Goal: Information Seeking & Learning: Check status

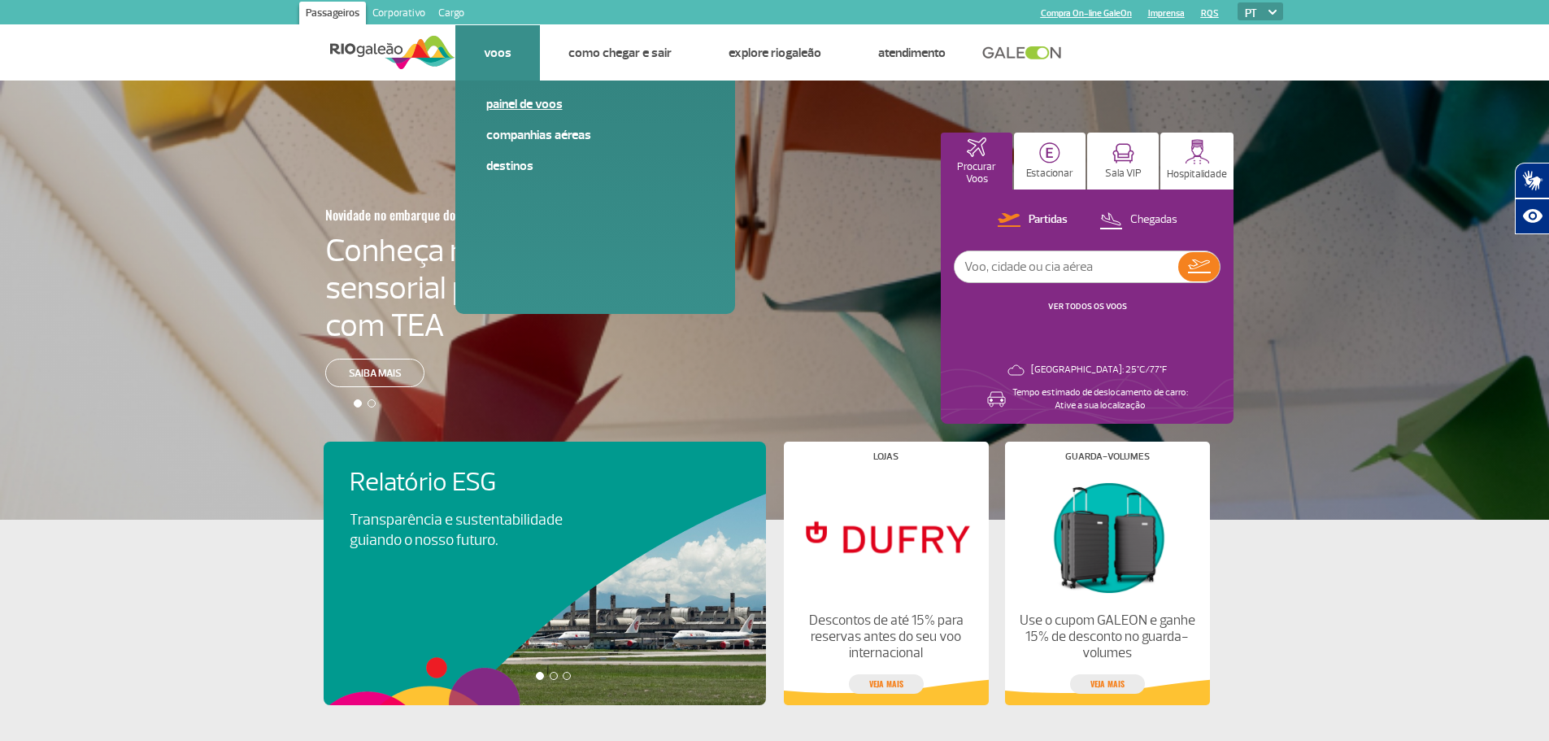
click at [523, 102] on link "Painel de voos" at bounding box center [595, 104] width 218 height 18
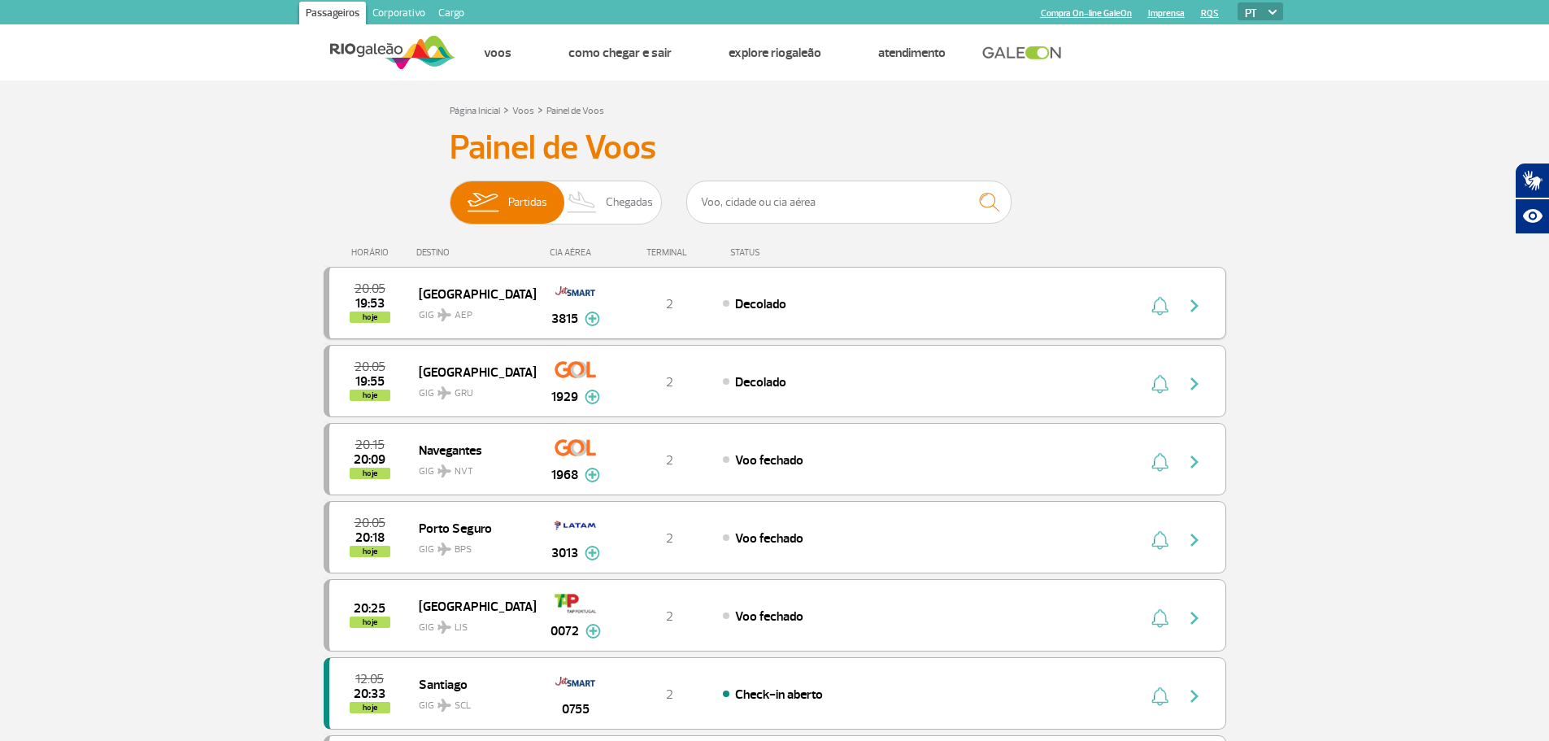
click at [954, 305] on div "Decolado" at bounding box center [902, 303] width 358 height 18
click at [1199, 311] on img "button" at bounding box center [1194, 306] width 20 height 20
click at [1191, 306] on img "button" at bounding box center [1194, 306] width 20 height 20
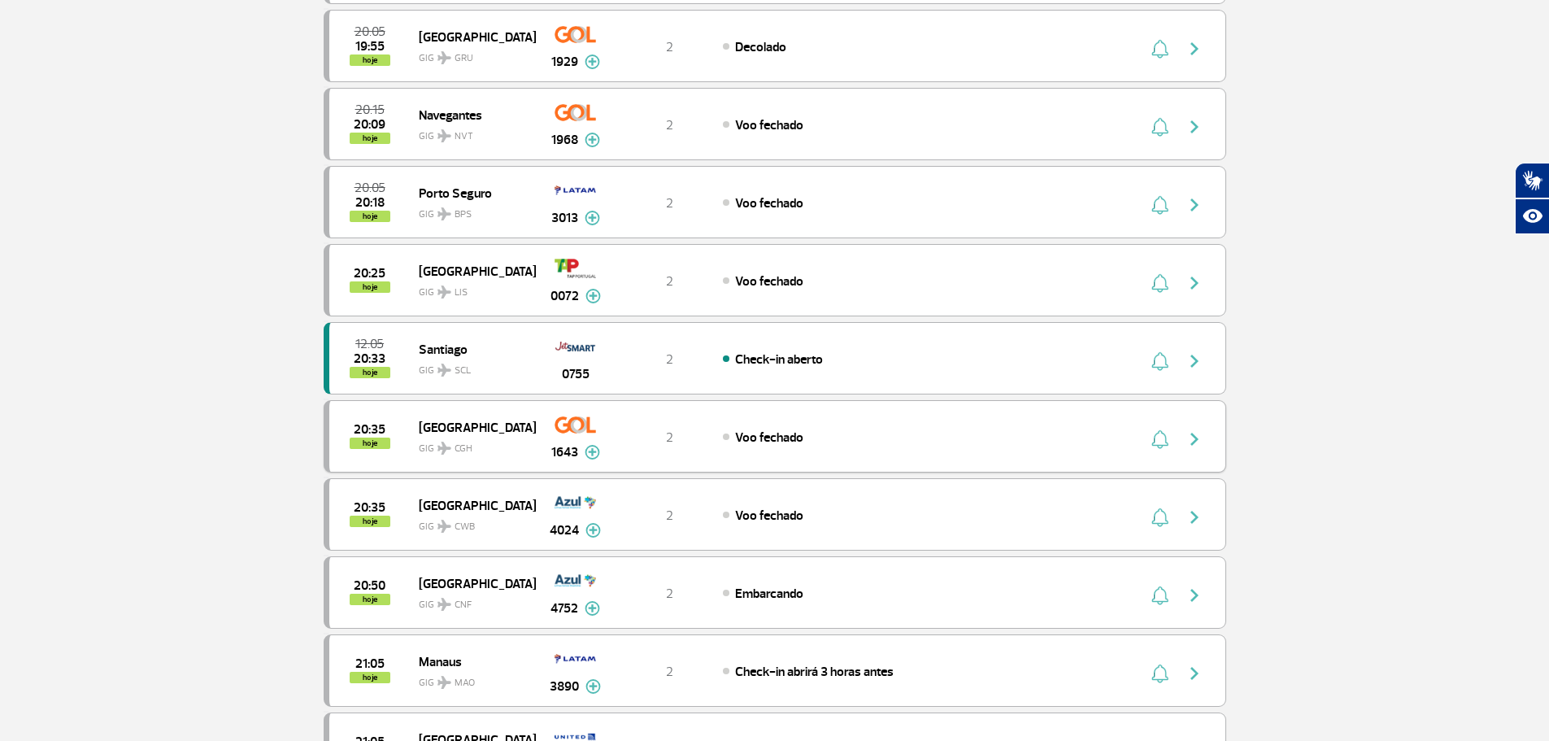
scroll to position [406, 0]
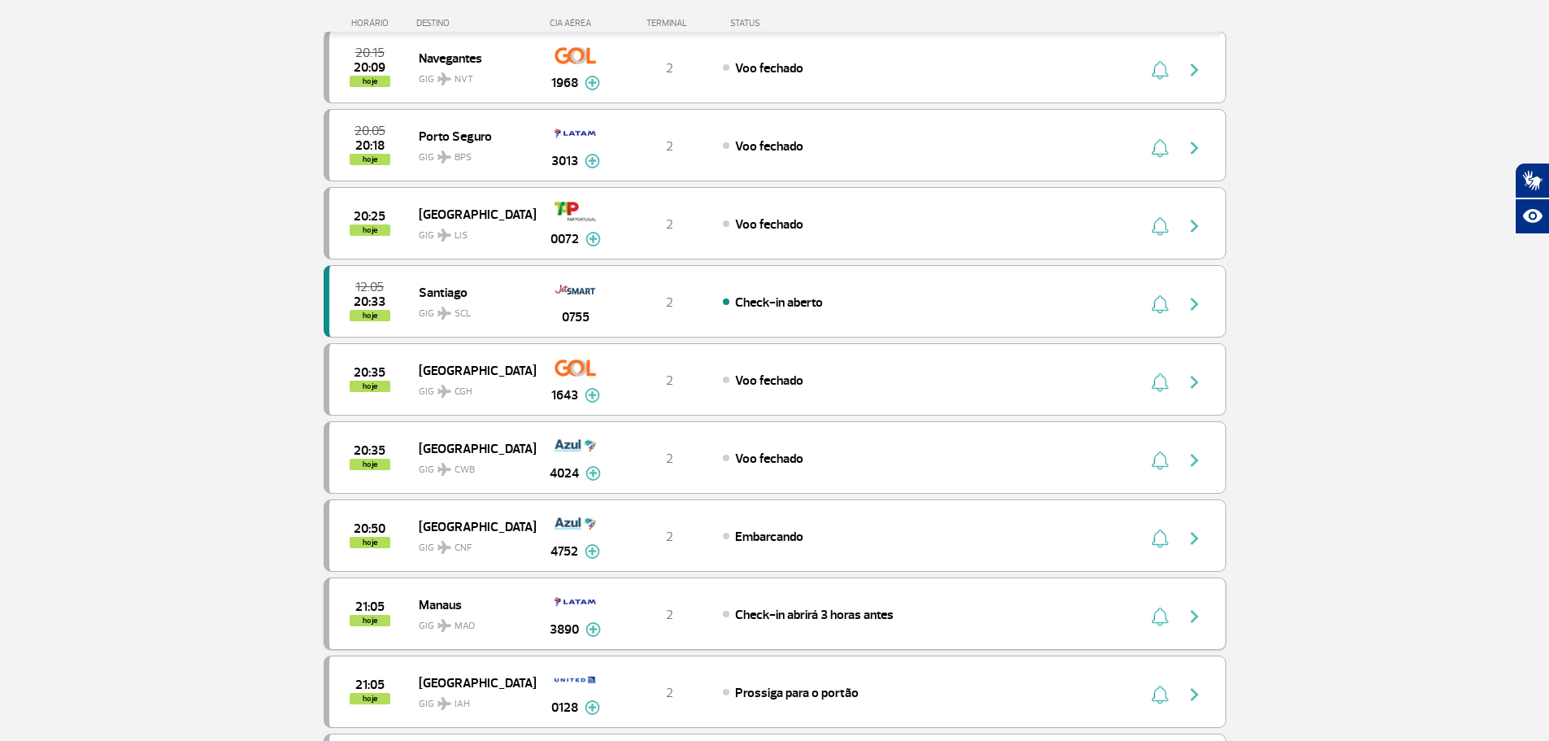
click at [860, 636] on div "21:05 hoje Manaus GIG MAO 3890 2 Check-in abrirá 3 horas antes Parcerias: Iberi…" at bounding box center [775, 613] width 902 height 72
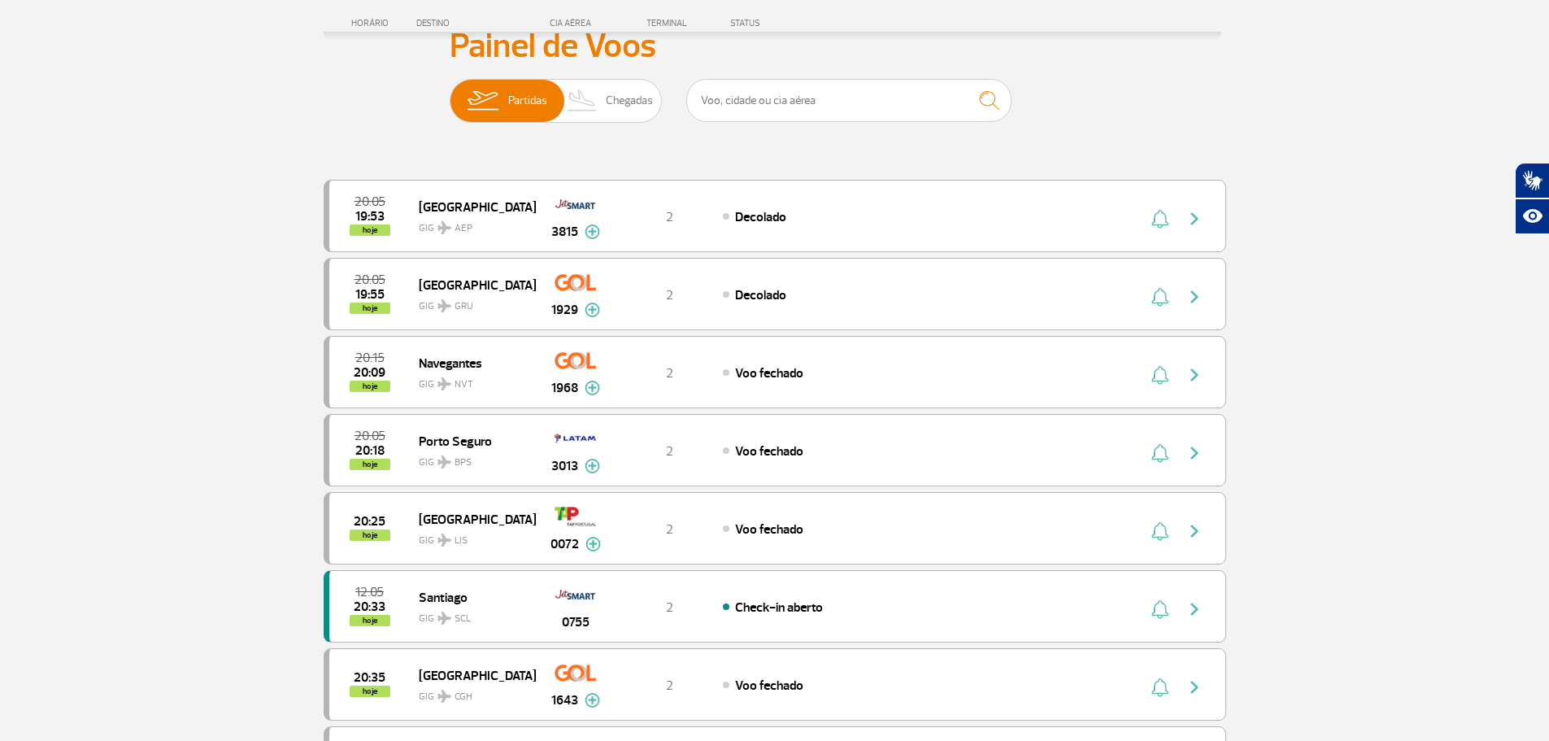
scroll to position [0, 0]
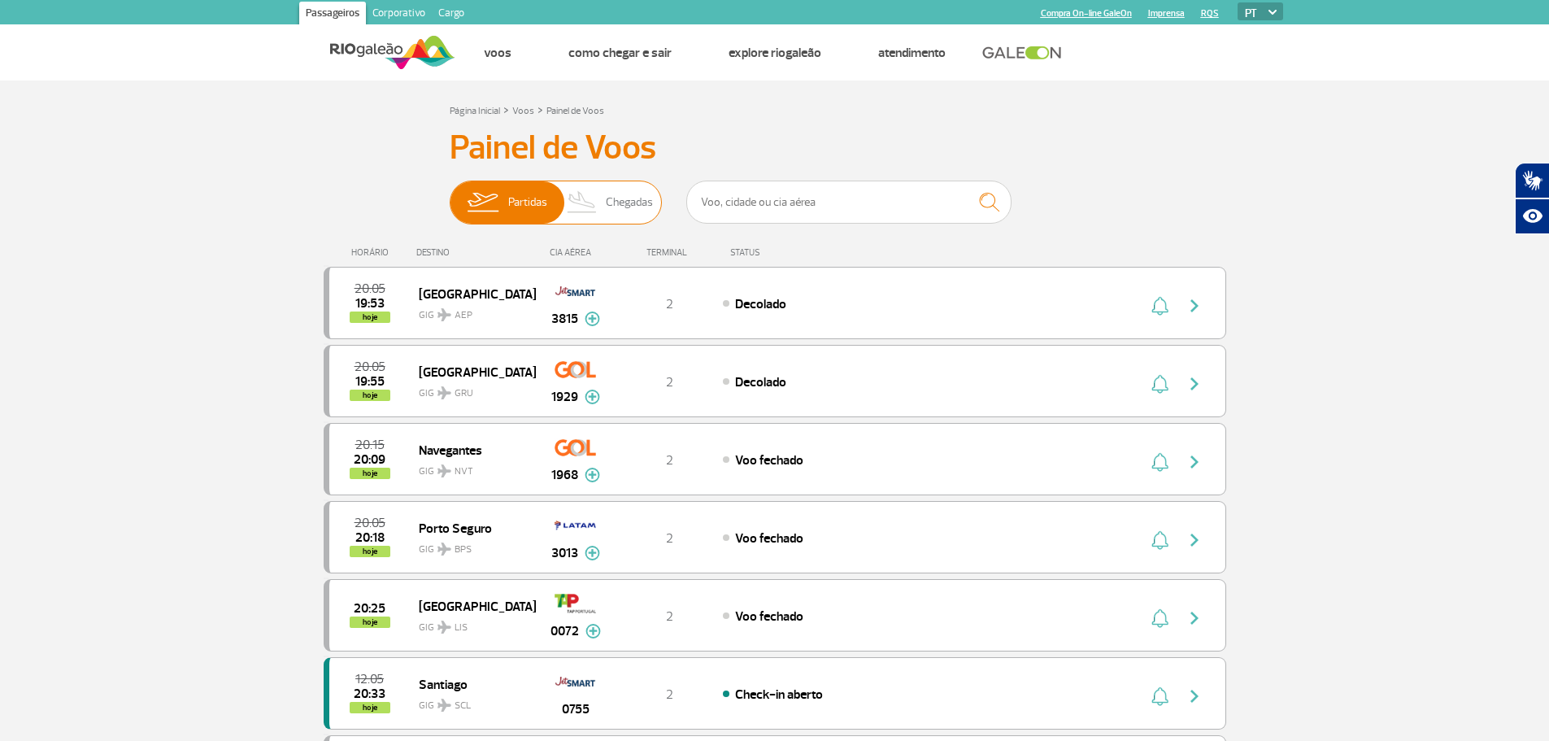
click at [571, 202] on img at bounding box center [582, 202] width 48 height 42
click at [450, 194] on input "Partidas Chegadas" at bounding box center [450, 194] width 0 height 0
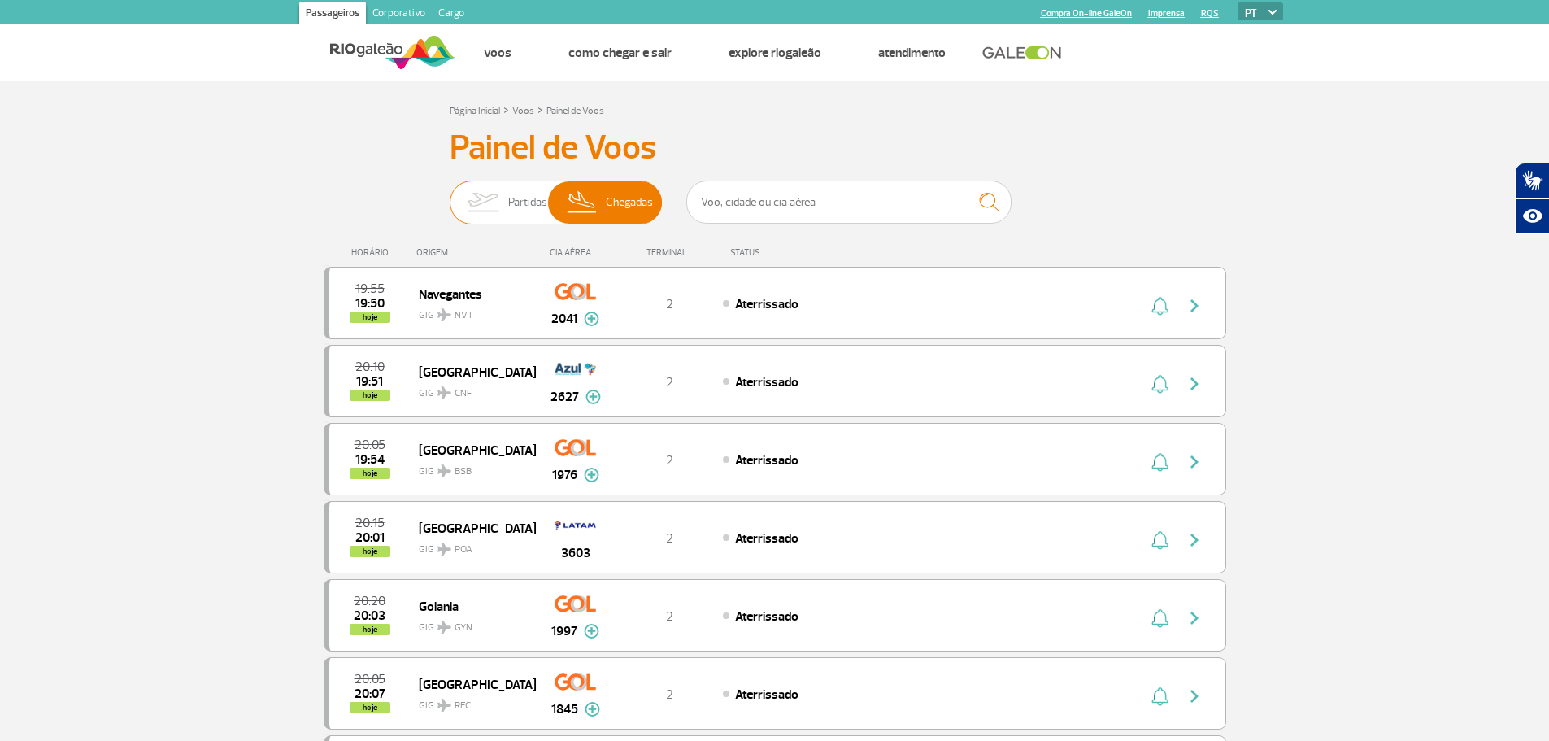
click at [504, 197] on img at bounding box center [482, 202] width 51 height 42
click at [450, 194] on input "Partidas Chegadas" at bounding box center [450, 194] width 0 height 0
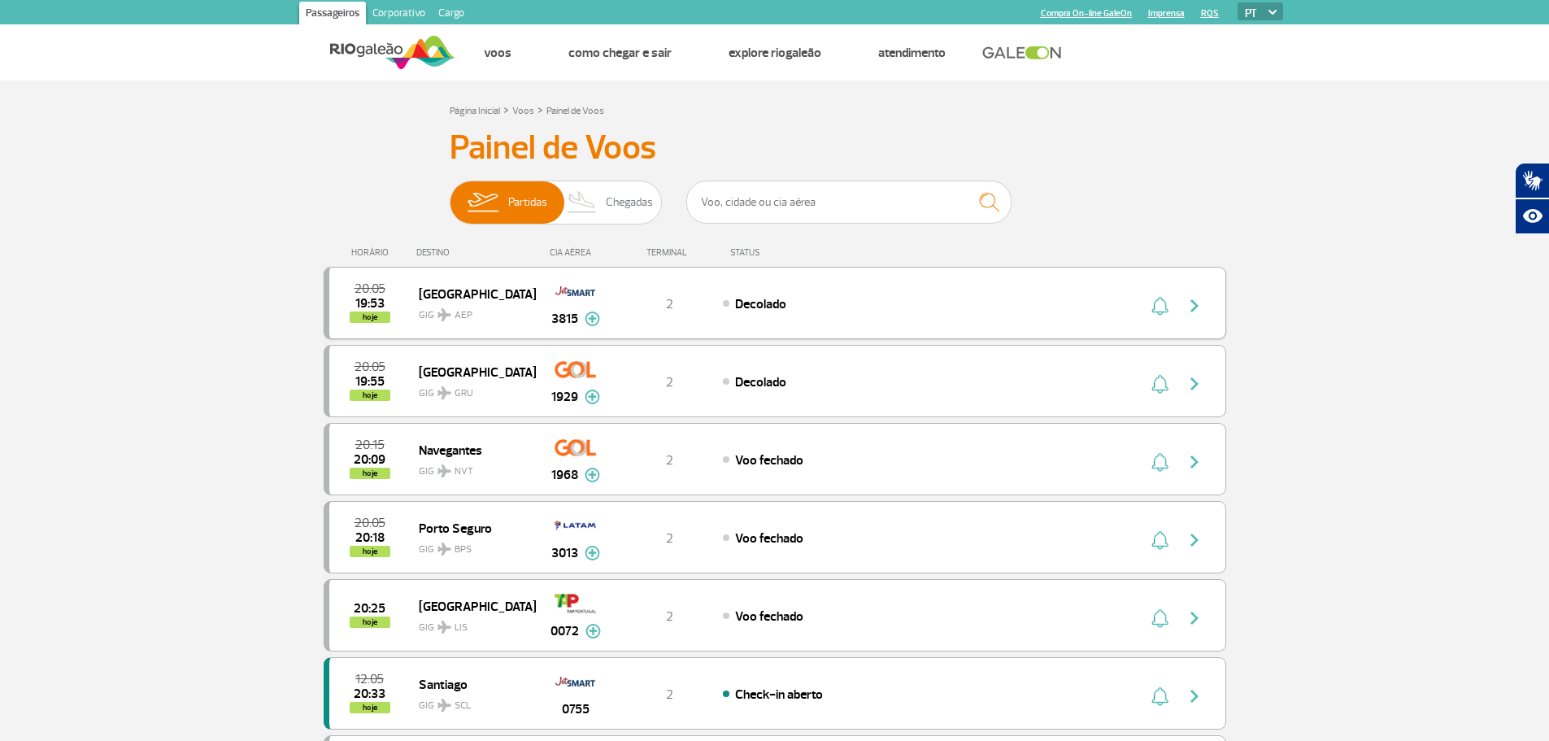
click at [1030, 324] on div "20:05 19:53 hoje Buenos Aires GIG AEP 3815 2 Decolado Parcerias: JetSMART Airli…" at bounding box center [775, 303] width 902 height 72
click at [1196, 309] on img "button" at bounding box center [1194, 306] width 20 height 20
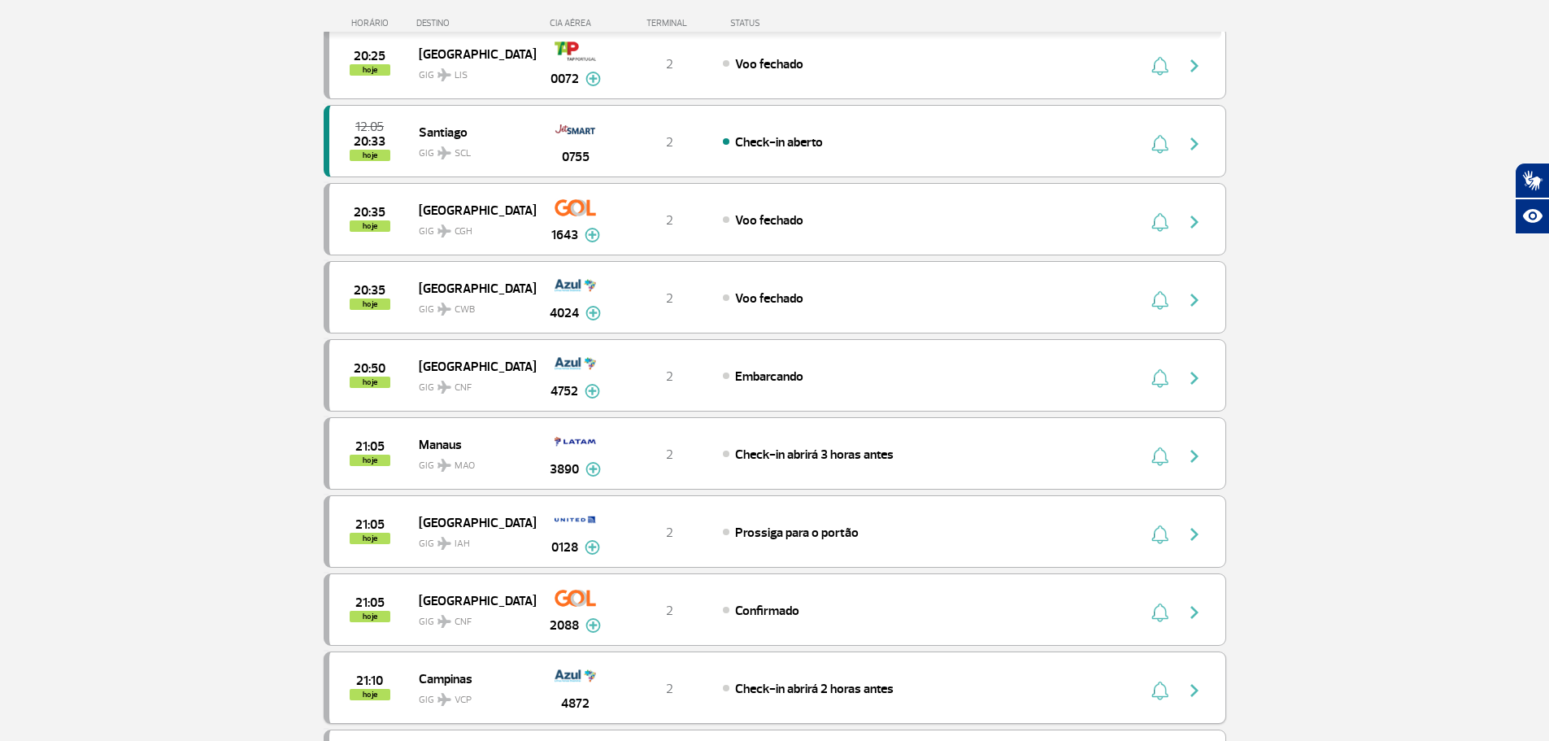
scroll to position [813, 0]
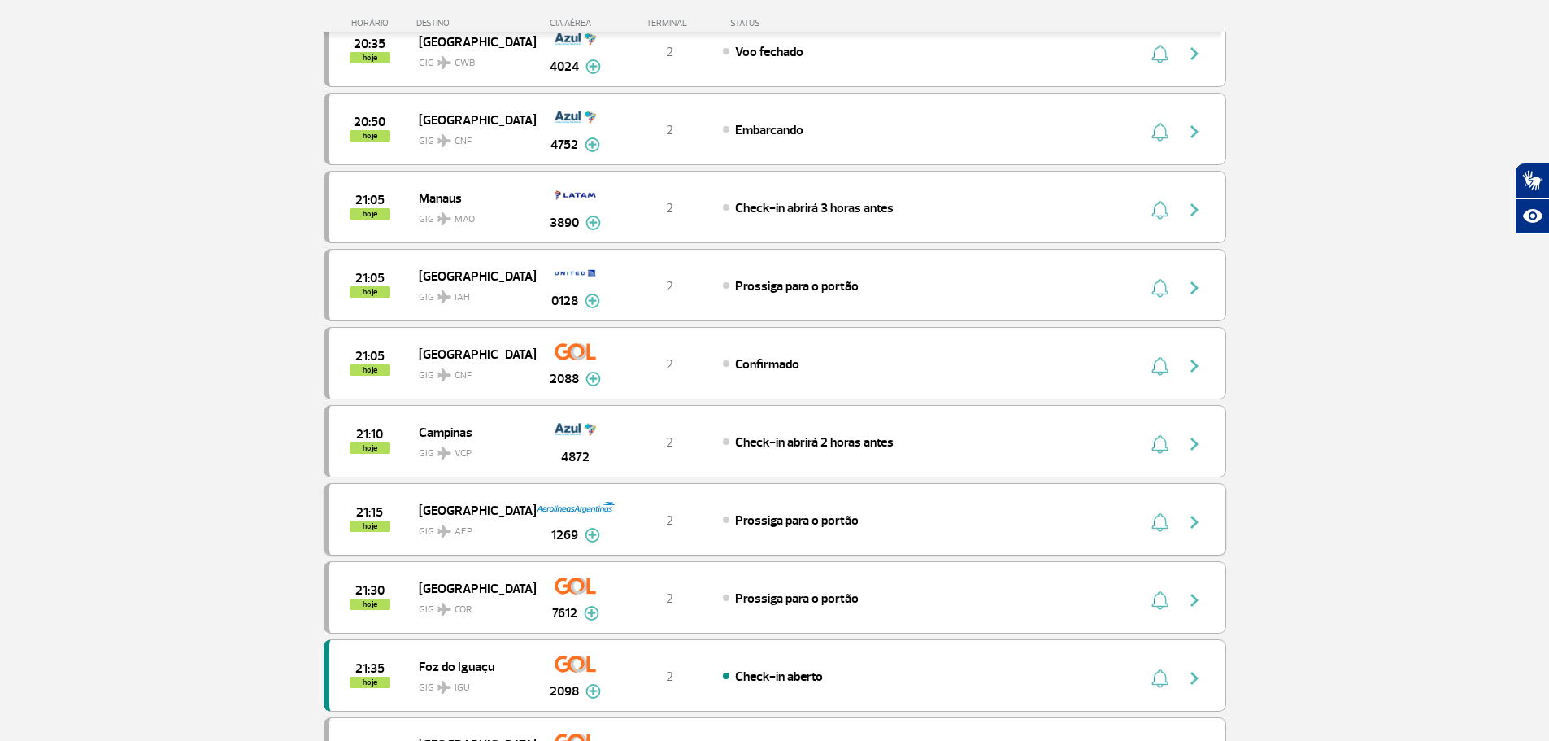
click at [1193, 524] on img "button" at bounding box center [1194, 522] width 20 height 20
click at [753, 498] on div "21:15 hoje Buenos Aires GIG AEP 1269 2 Prossiga para o portão Parcerias: Air Fr…" at bounding box center [775, 519] width 902 height 72
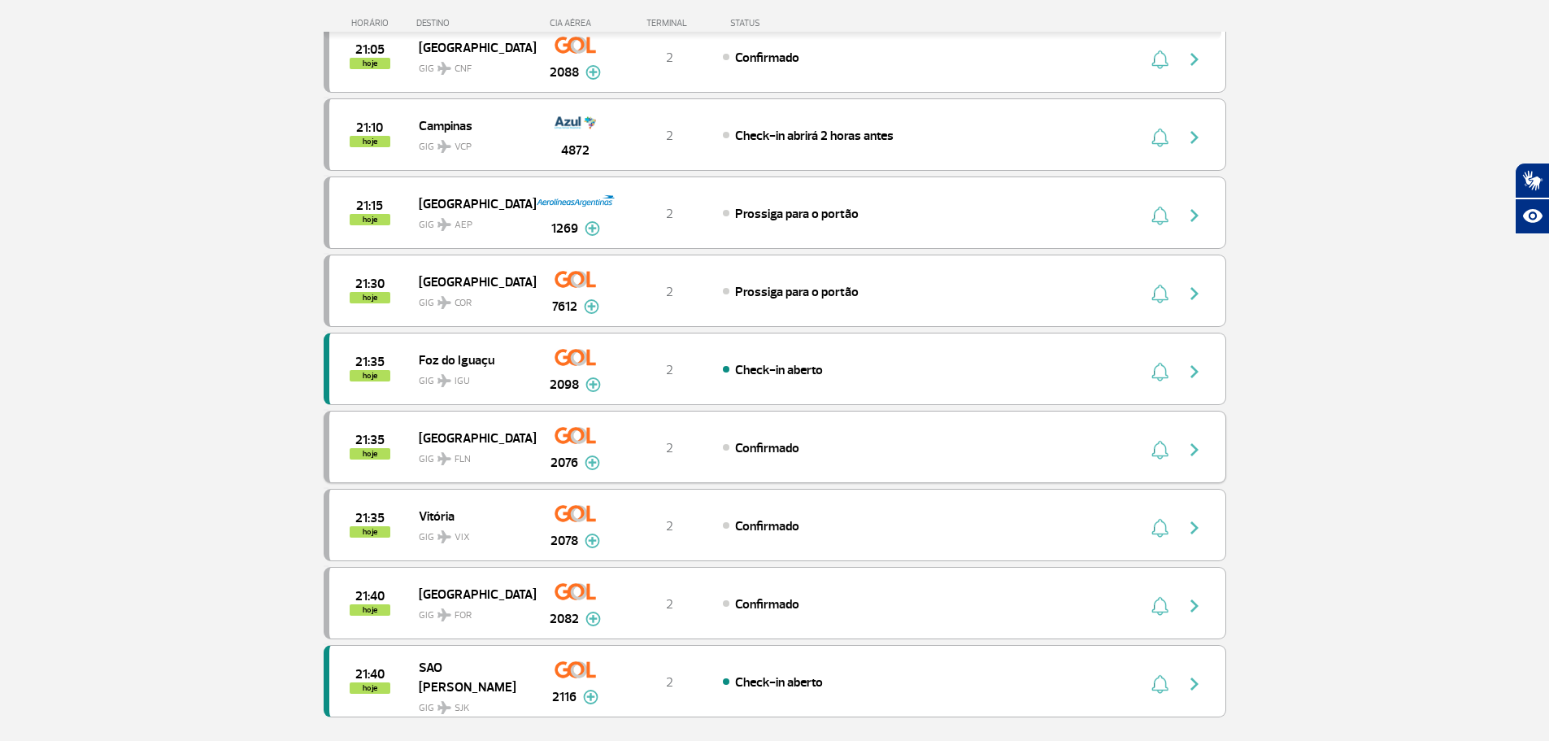
scroll to position [1138, 0]
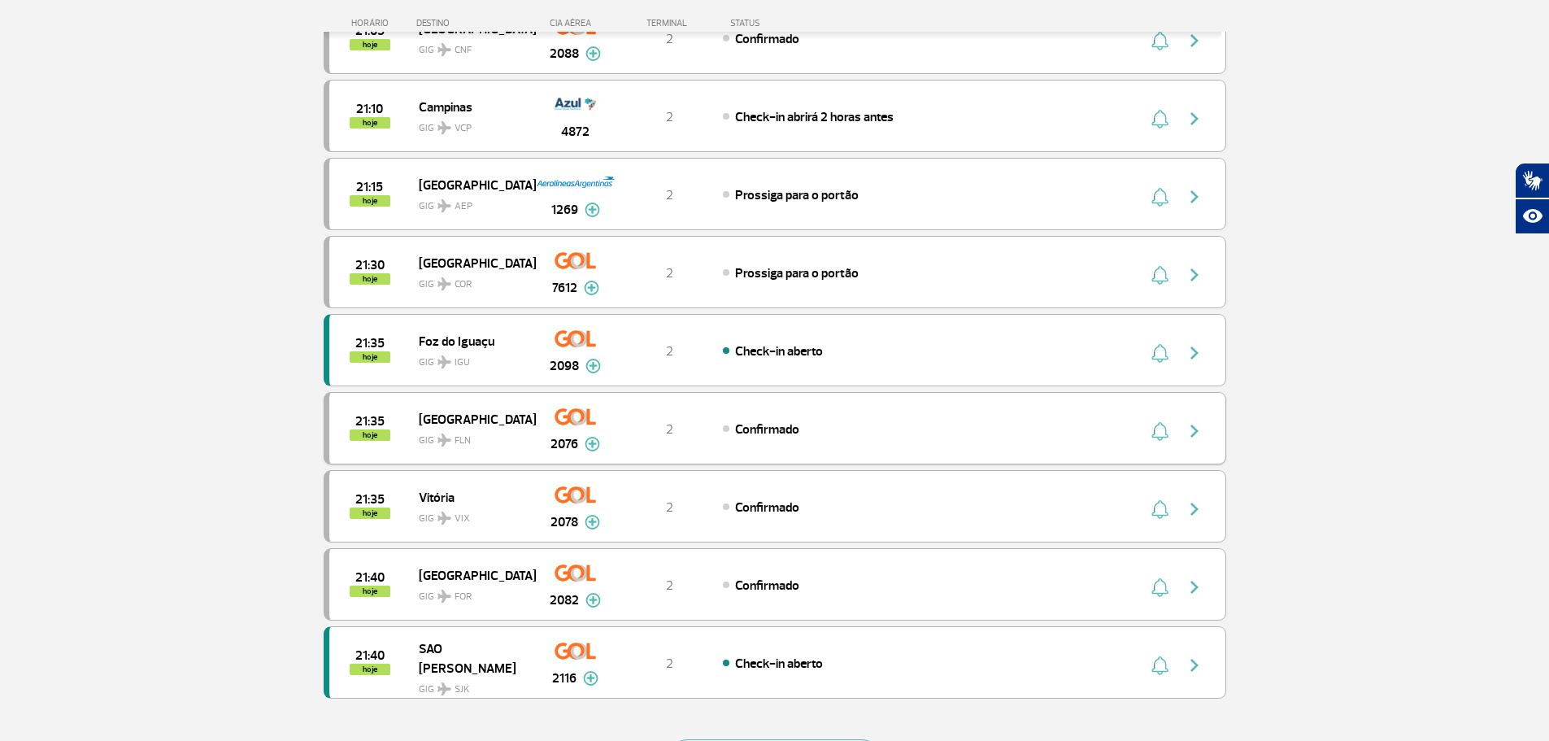
click at [423, 410] on span "[GEOGRAPHIC_DATA]" at bounding box center [471, 418] width 104 height 21
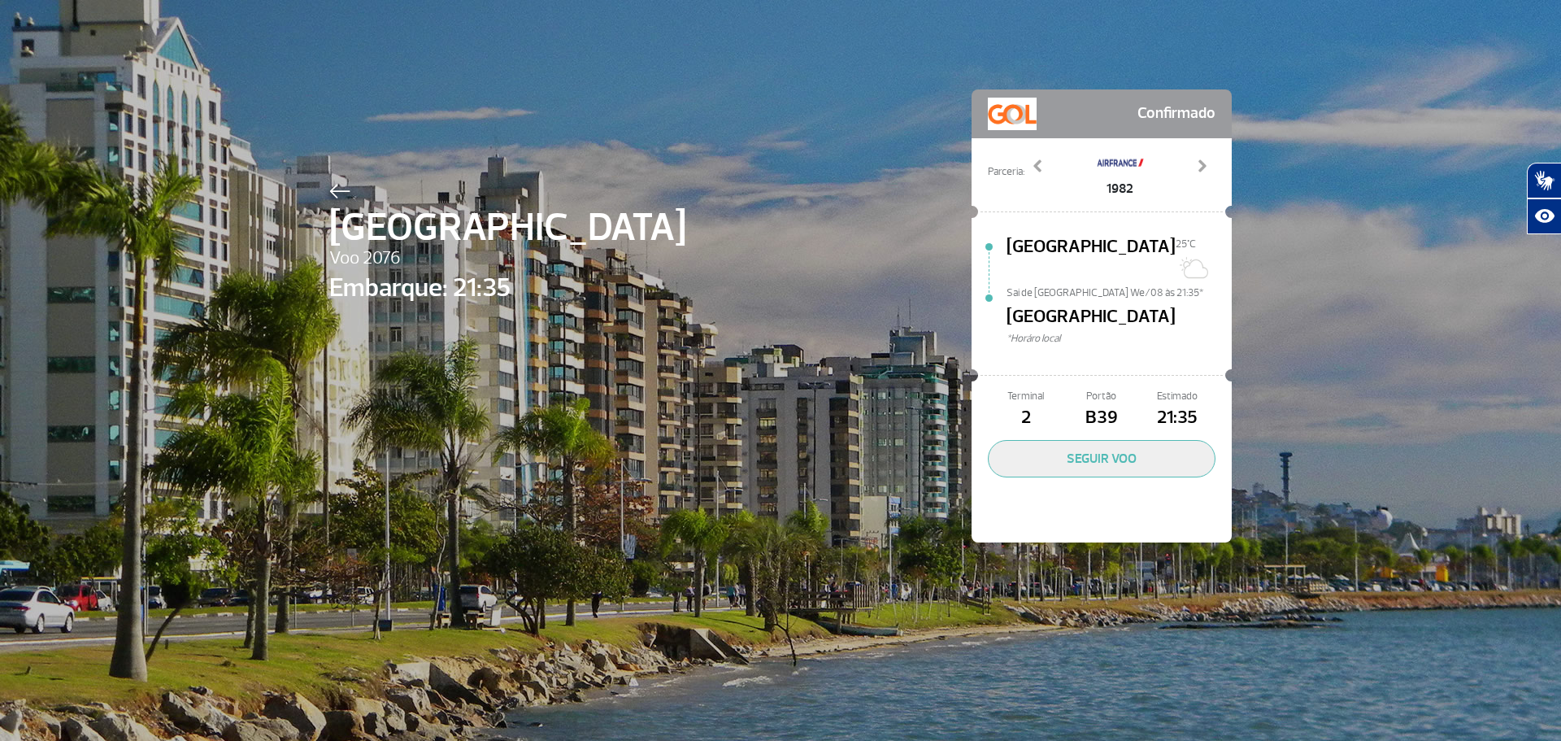
click at [548, 517] on div "Florianópolis Voo 2076 Embarque: 21:35 Confirmado Parceria: 1982 3077 3511 3522…" at bounding box center [780, 291] width 927 height 583
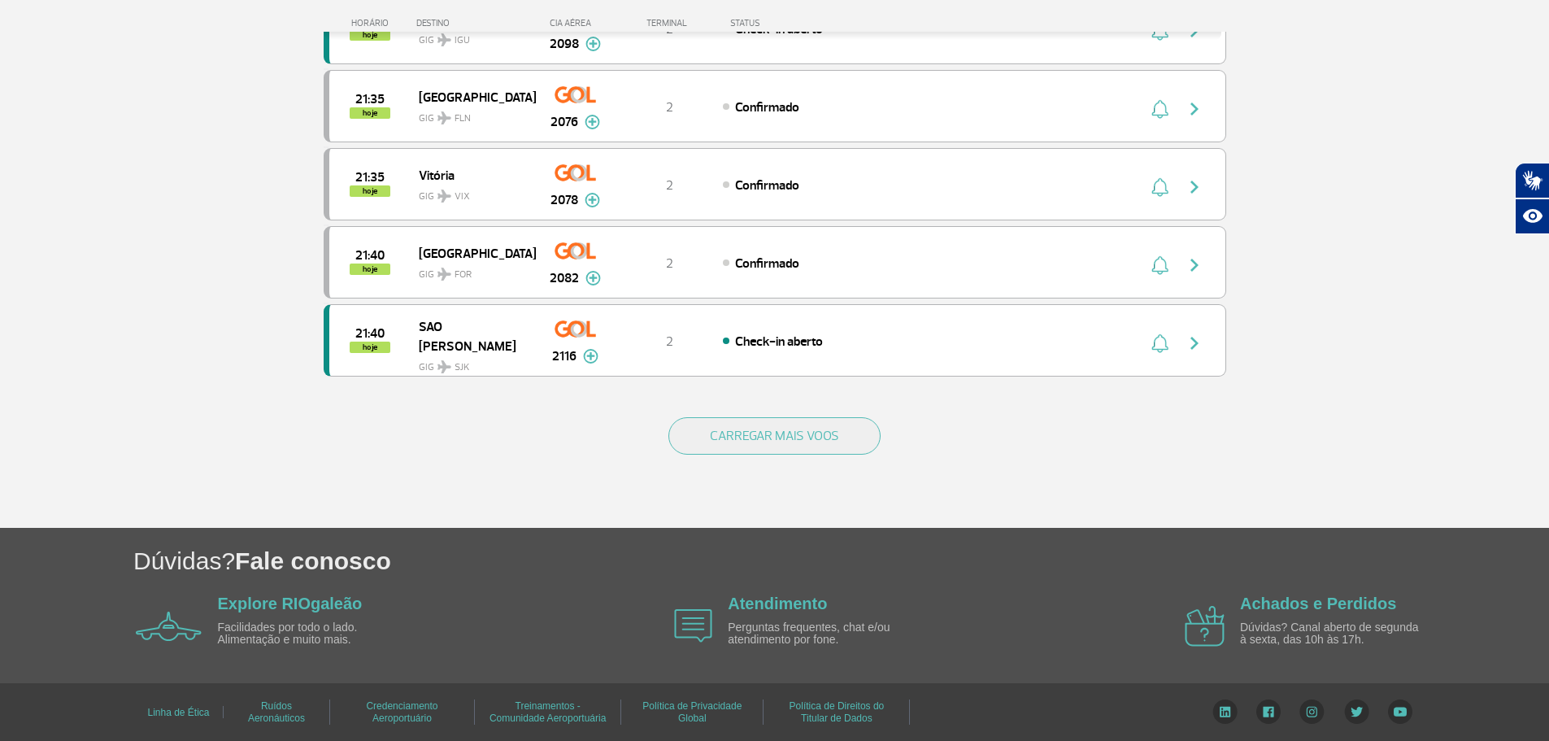
scroll to position [1462, 0]
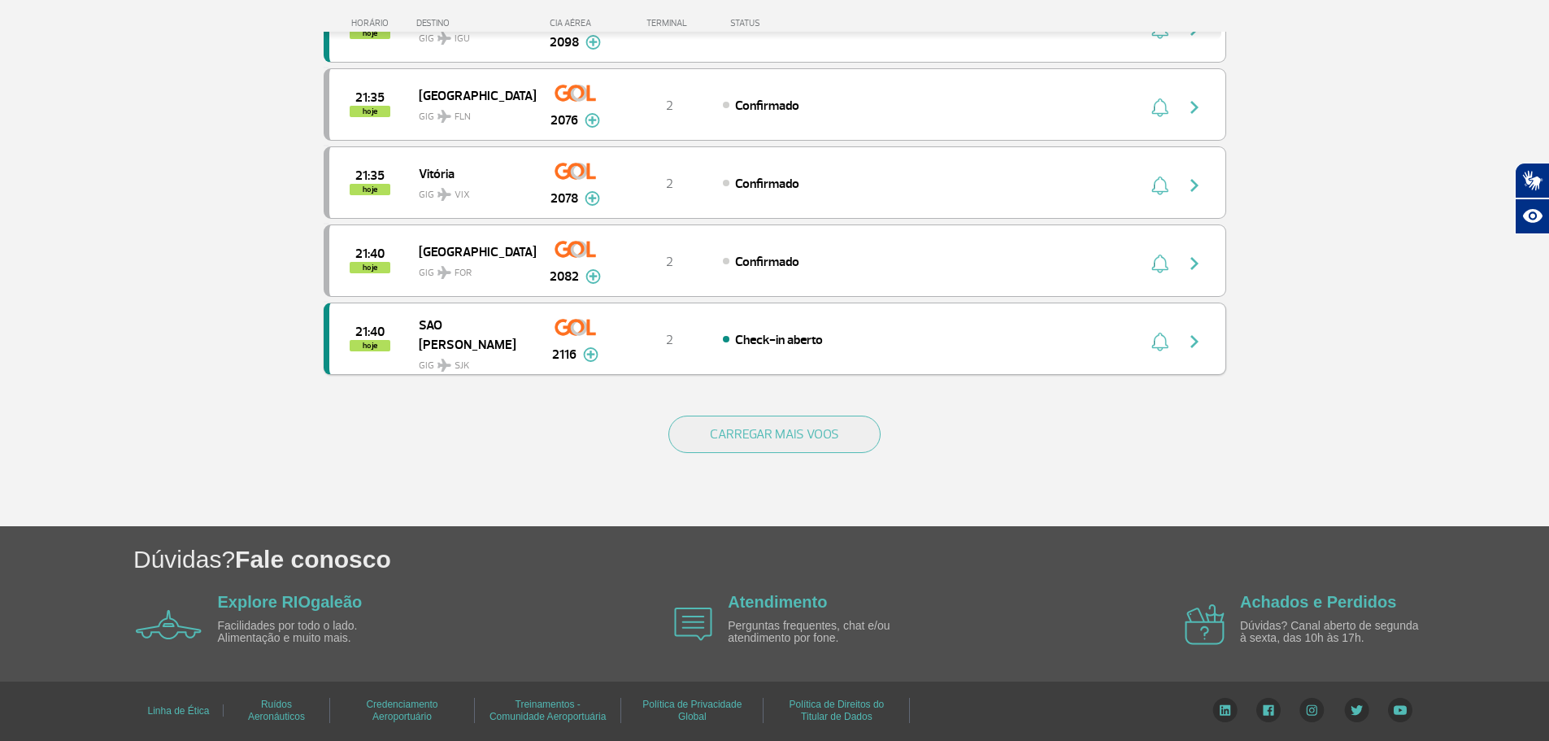
click at [664, 336] on div "2" at bounding box center [668, 339] width 107 height 18
click at [755, 428] on button "CARREGAR MAIS VOOS" at bounding box center [774, 433] width 212 height 37
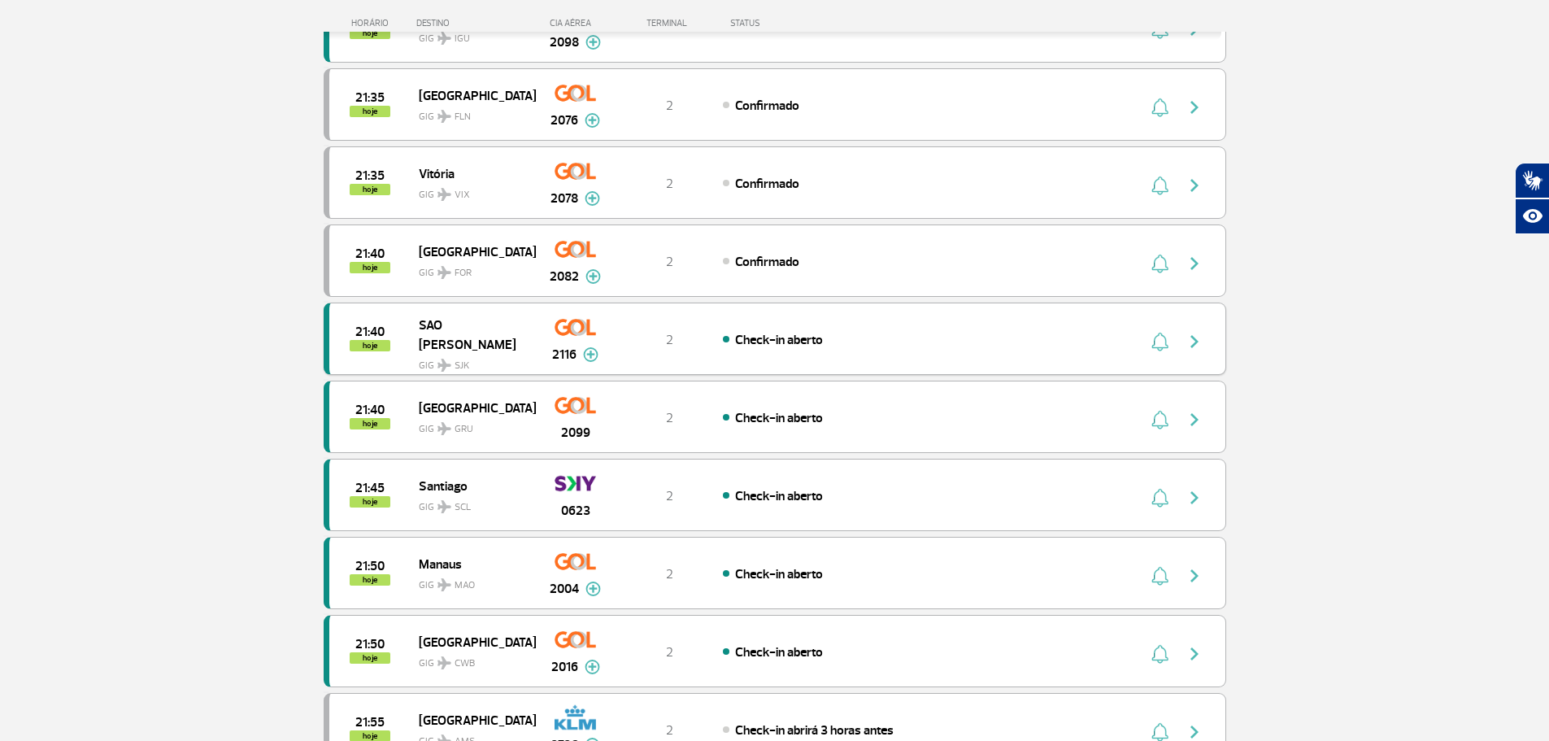
click at [805, 344] on span "Check-in aberto" at bounding box center [779, 340] width 88 height 16
click at [840, 406] on div "21:40 hoje São Paulo GIG GRU 2099 2 Check-in aberto" at bounding box center [775, 416] width 902 height 72
click at [753, 265] on span "Confirmado" at bounding box center [767, 262] width 64 height 16
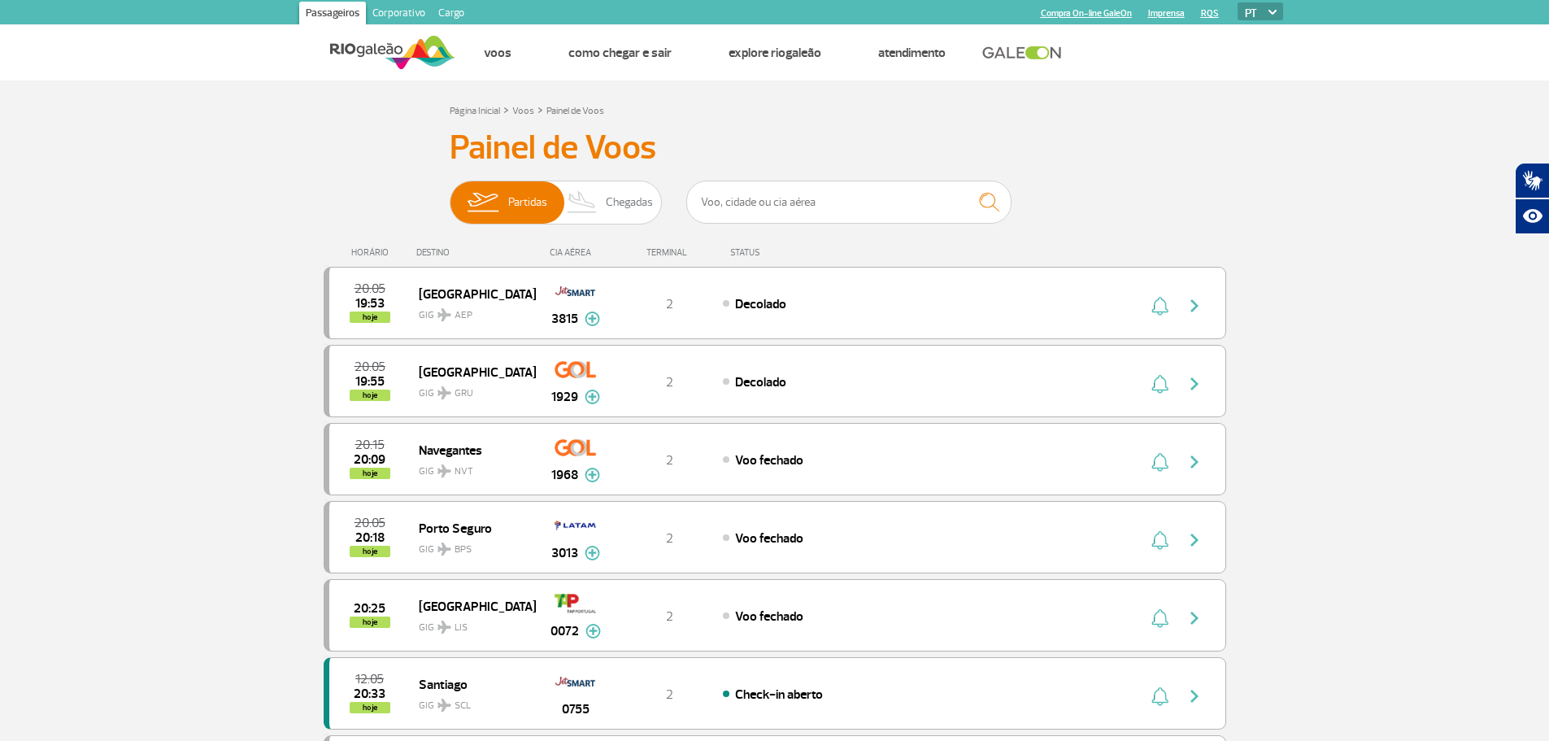
scroll to position [488, 0]
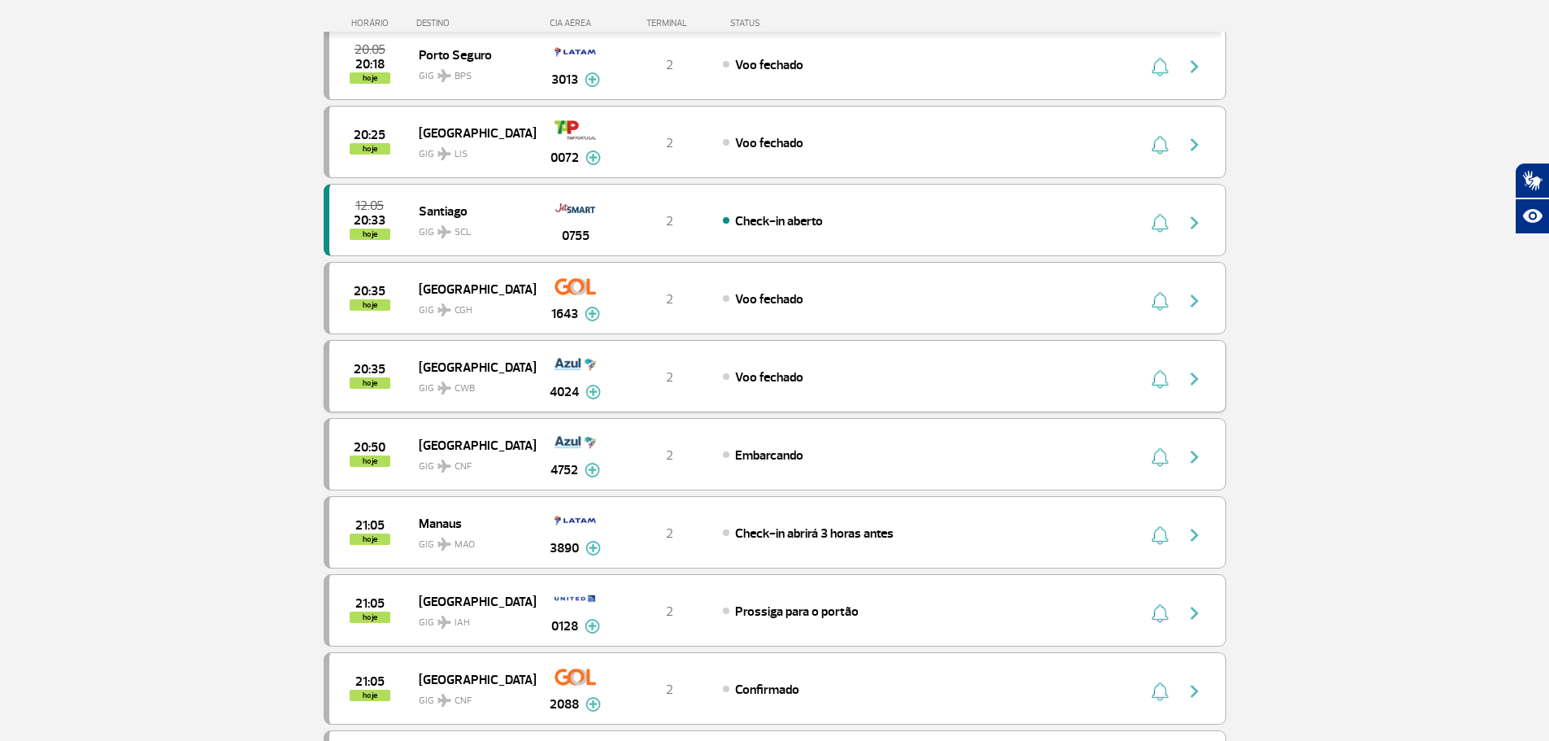
click at [846, 376] on div "Voo fechado" at bounding box center [902, 376] width 358 height 18
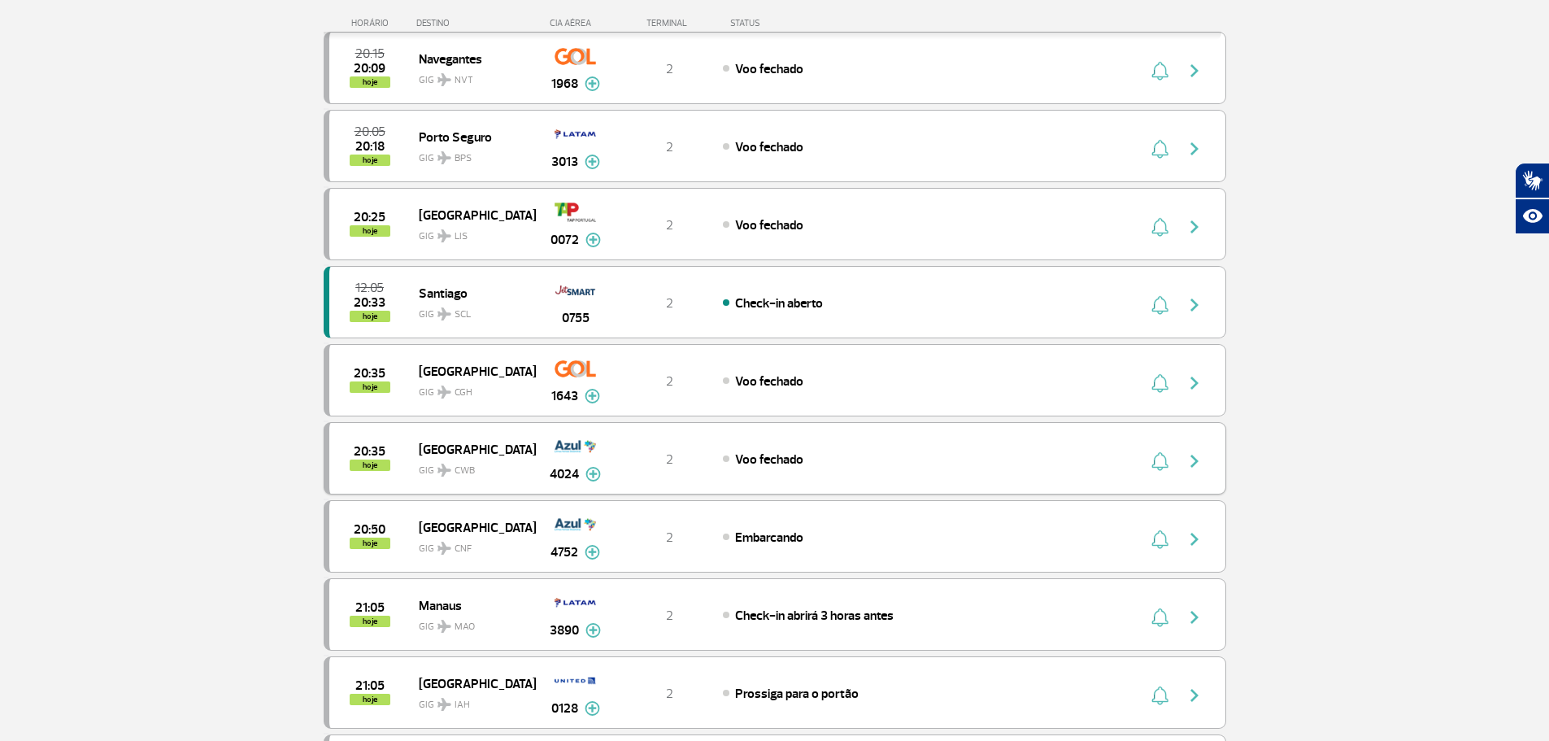
scroll to position [406, 0]
click at [837, 313] on div "12:05 20:33 hoje Santiago GIG SCL 0755 2 Check-in aberto" at bounding box center [775, 301] width 902 height 72
click at [768, 228] on span "Voo fechado" at bounding box center [769, 224] width 68 height 16
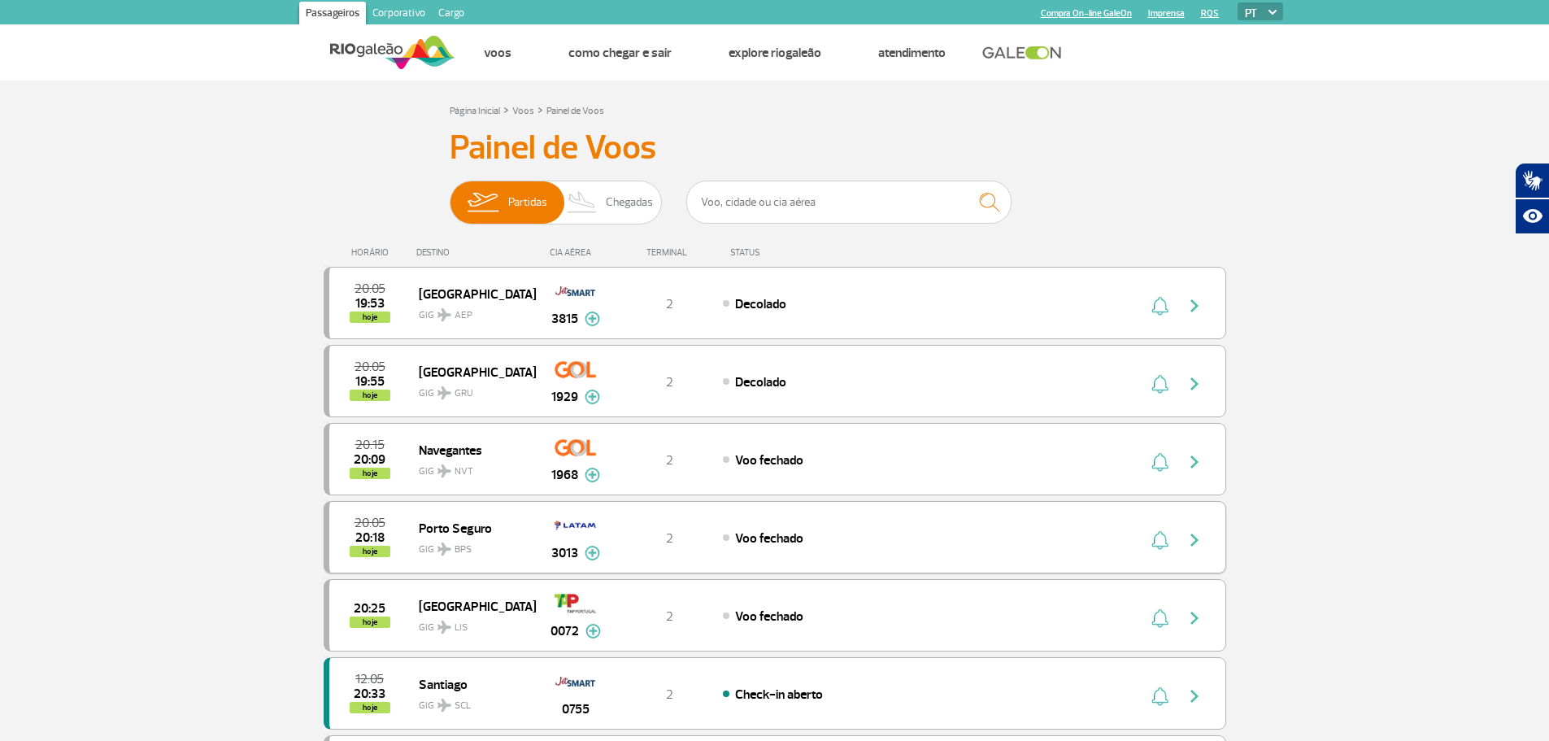
click at [849, 531] on div "Voo fechado" at bounding box center [902, 537] width 358 height 18
click at [887, 448] on div "20:15 20:09 hoje Navegantes GIG NVT 1968 2 Voo fechado Parcerias: Air France 20…" at bounding box center [775, 459] width 902 height 72
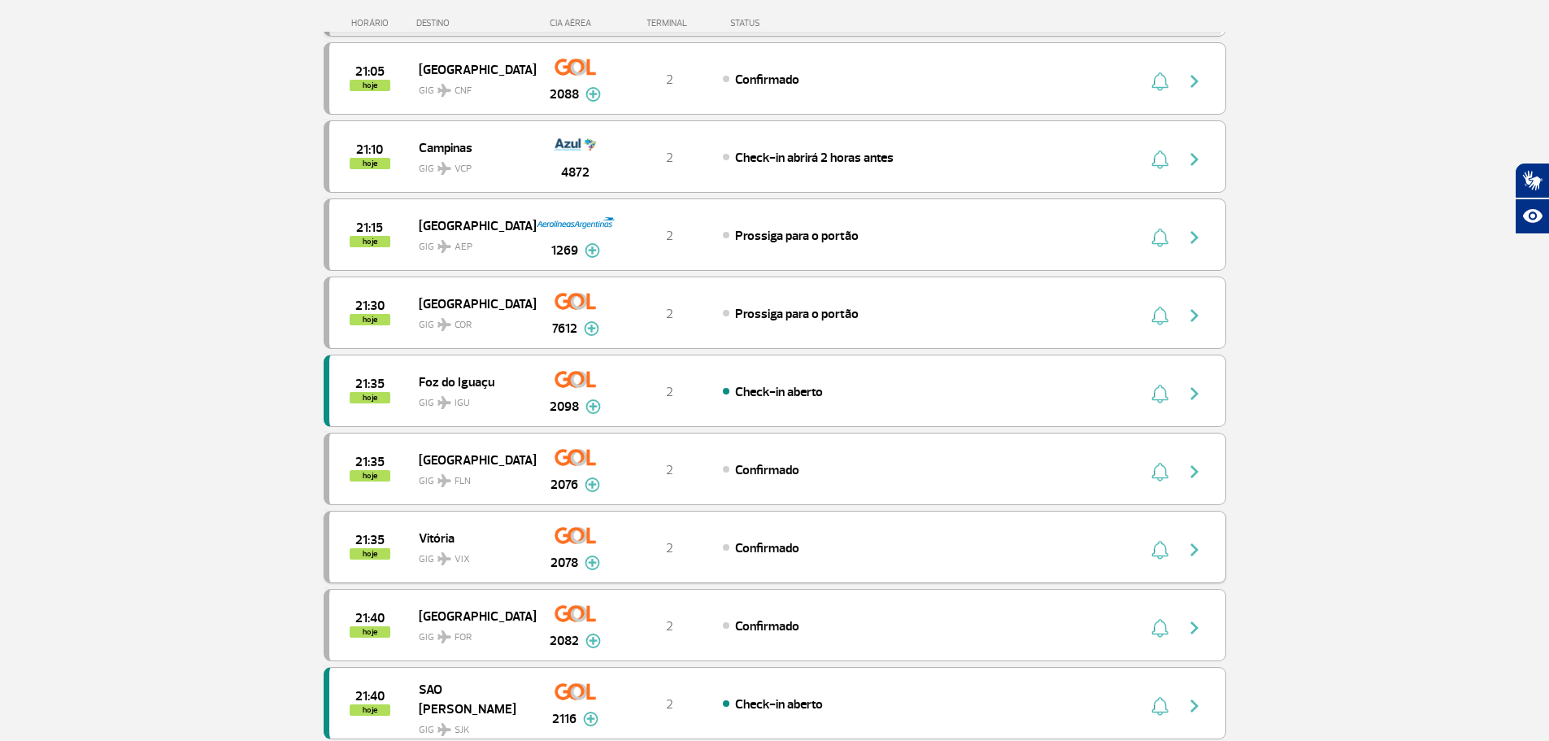
scroll to position [1138, 0]
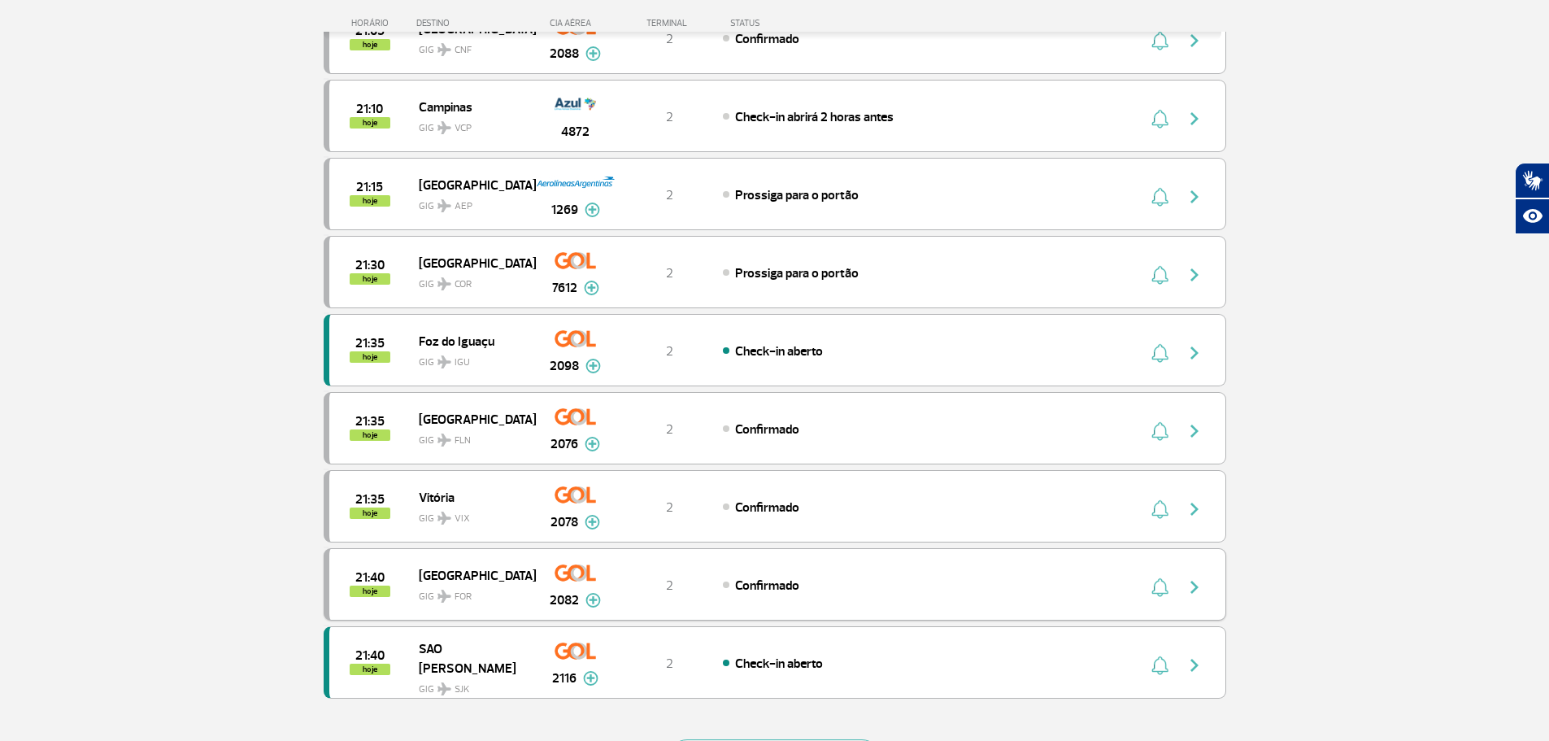
click at [841, 582] on div "Confirmado" at bounding box center [902, 585] width 358 height 18
